Goal: Transaction & Acquisition: Purchase product/service

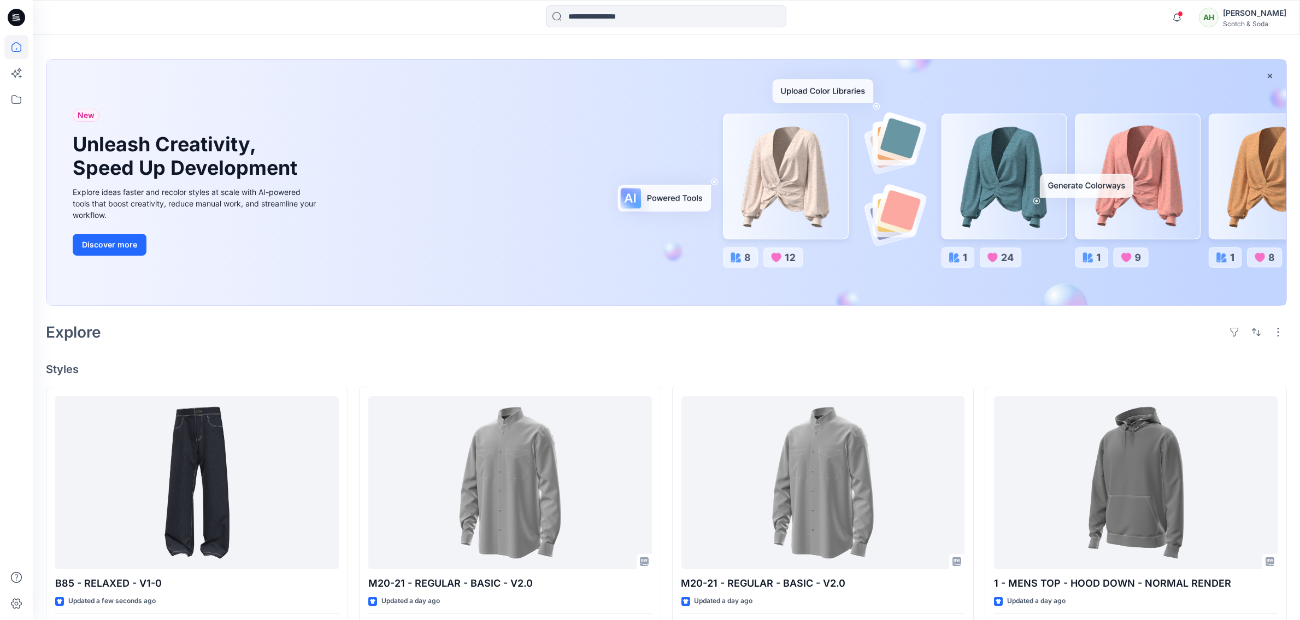
scroll to position [80, 0]
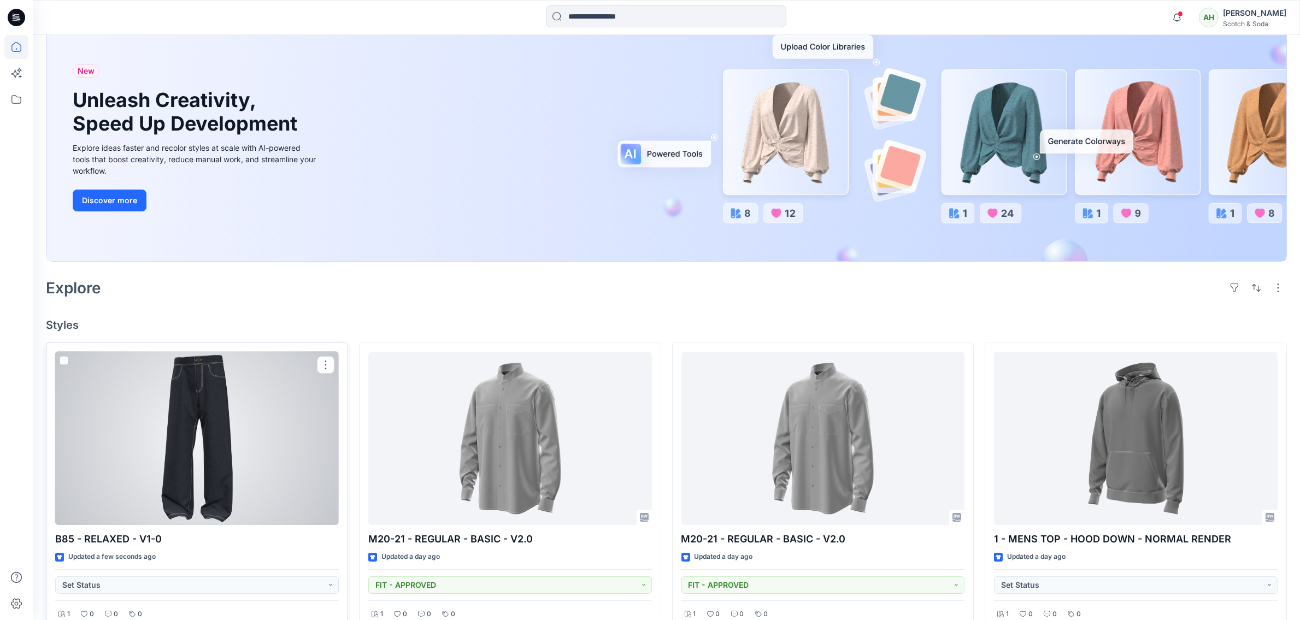
click at [273, 427] on div at bounding box center [197, 439] width 284 height 174
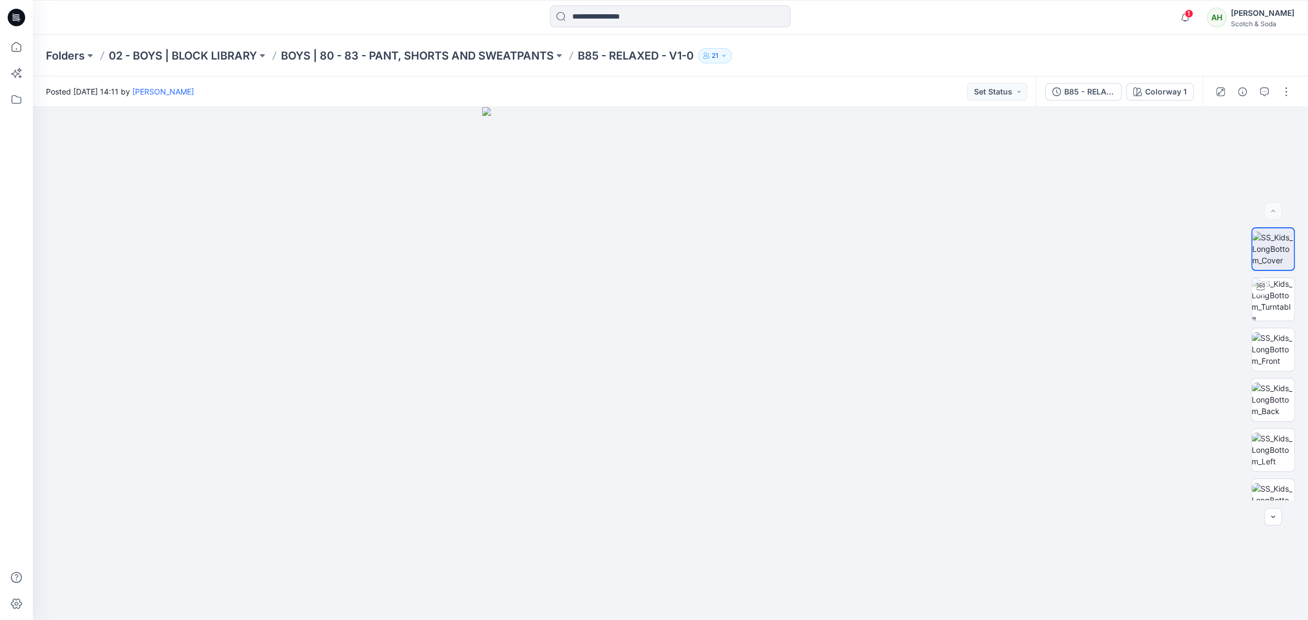
click at [727, 55] on icon "button" at bounding box center [723, 55] width 7 height 7
click at [594, 91] on div "Posted Friday, August 15, 2025 14:11 by Ashley Harris Set Status" at bounding box center [534, 92] width 1003 height 30
